Goal: Information Seeking & Learning: Learn about a topic

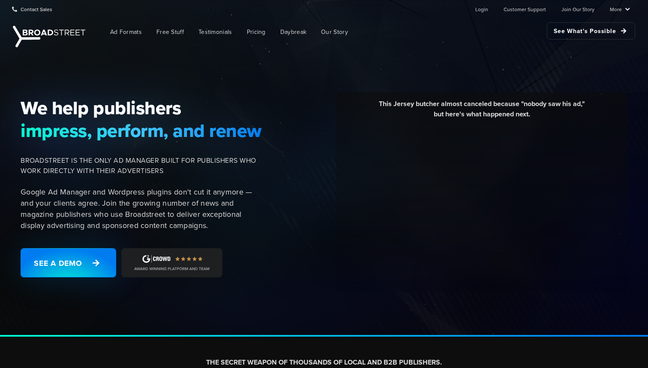
click at [134, 110] on span "We help publishers" at bounding box center [142, 107] width 242 height 22
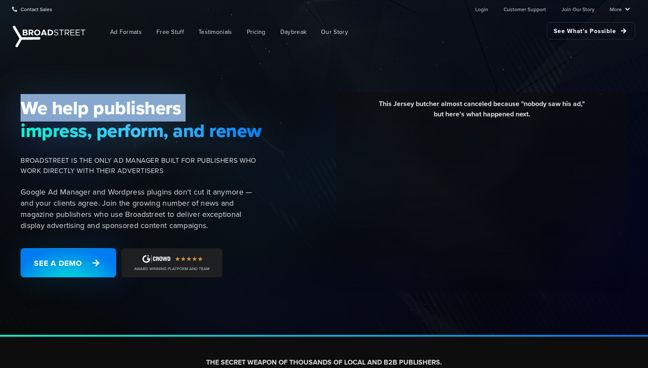
click at [134, 110] on span "We help publishers" at bounding box center [142, 107] width 242 height 22
click at [141, 132] on span "impress, perform, and renew" at bounding box center [142, 130] width 242 height 22
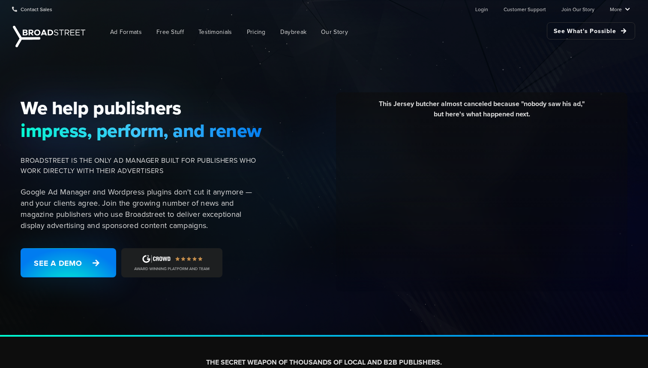
click at [141, 132] on span "impress, perform, and renew" at bounding box center [142, 130] width 242 height 22
click at [214, 121] on span "impress, perform, and renew" at bounding box center [142, 130] width 242 height 22
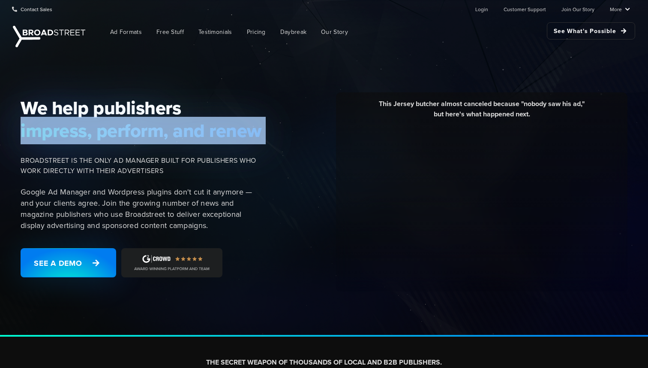
click at [224, 150] on div "We help publishers impress, perform, and renew [PERSON_NAME] IS THE ONLY AD MAN…" at bounding box center [143, 191] width 257 height 191
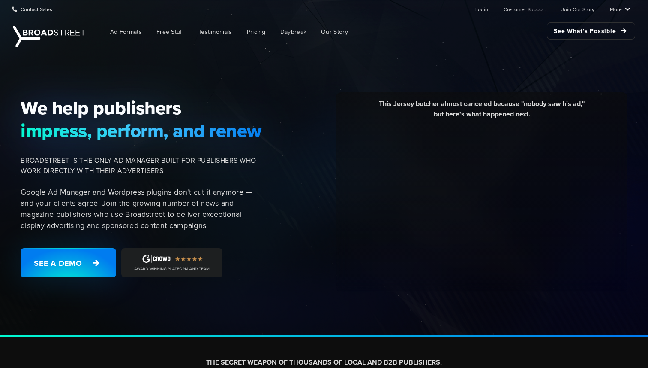
click at [282, 56] on div "We help publishers impress, perform, and renew BROADSTREET IS THE ONLY AD MANAG…" at bounding box center [324, 192] width 648 height 287
click at [259, 37] on link "Pricing" at bounding box center [257, 31] width 32 height 19
